Goal: Information Seeking & Learning: Find specific fact

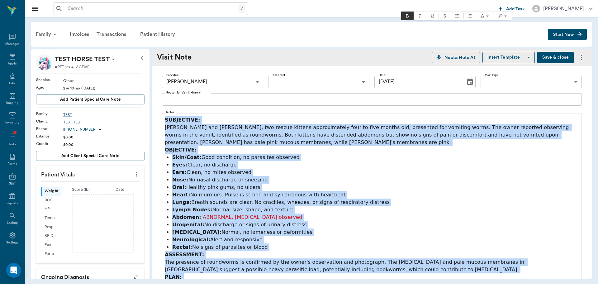
scroll to position [93, 0]
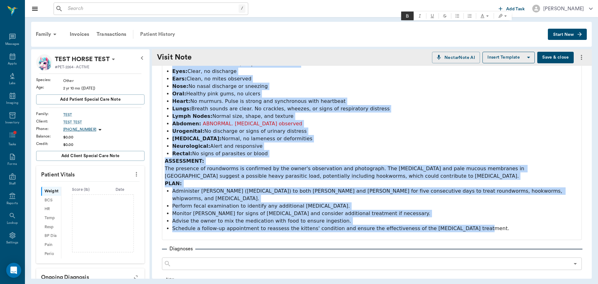
click at [162, 34] on div "Patient History" at bounding box center [157, 34] width 42 height 15
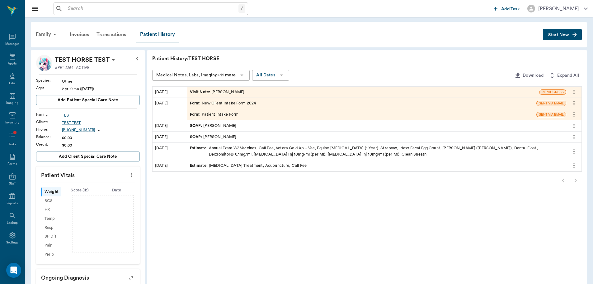
click at [231, 89] on div "Visit Note : [PERSON_NAME]" at bounding box center [217, 92] width 55 height 6
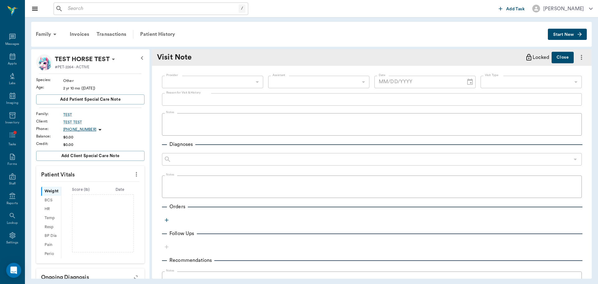
type input "649b3e03b5bc7e03f9326794"
type input "[DATE]"
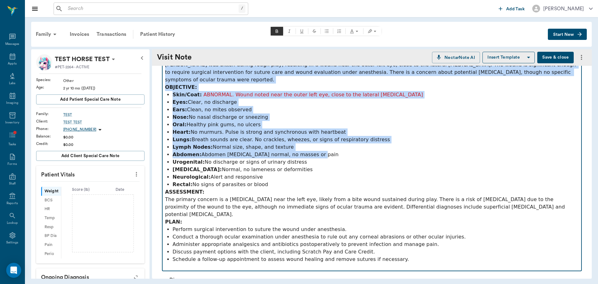
scroll to position [93, 0]
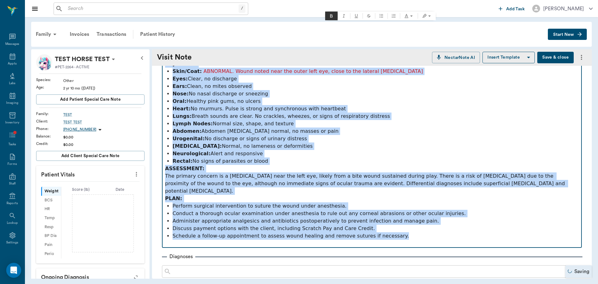
drag, startPoint x: 165, startPoint y: 119, endPoint x: 559, endPoint y: 218, distance: 406.0
click at [559, 218] on div "SUBJECTIVE: Honey, a three-month-old [DEMOGRAPHIC_DATA] intact puppy, presented…" at bounding box center [372, 135] width 414 height 224
copy div "SUBJECTIVE: Honey, a three-month-old [DEMOGRAPHIC_DATA] intact puppy, presented…"
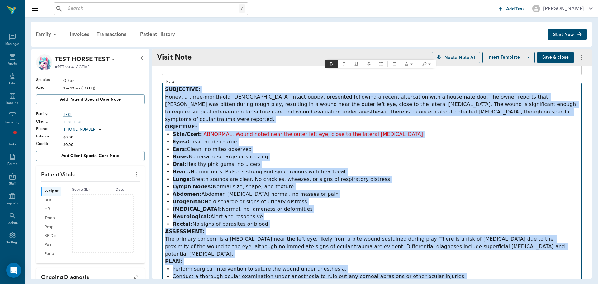
scroll to position [0, 0]
